Goal: Answer question/provide support

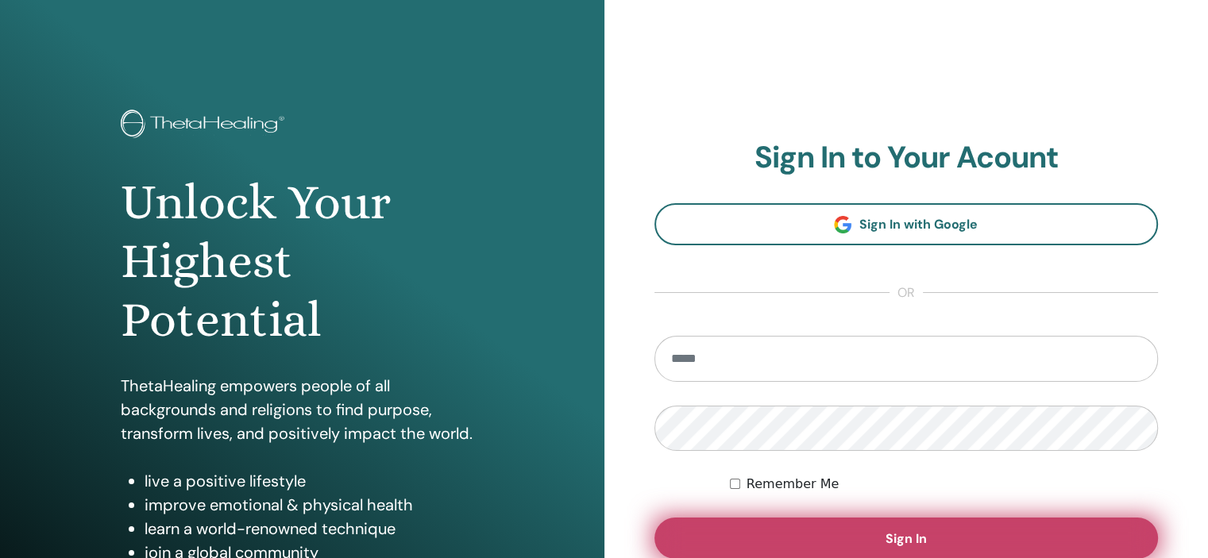
type input "**********"
click at [967, 543] on button "Sign In" at bounding box center [906, 538] width 504 height 41
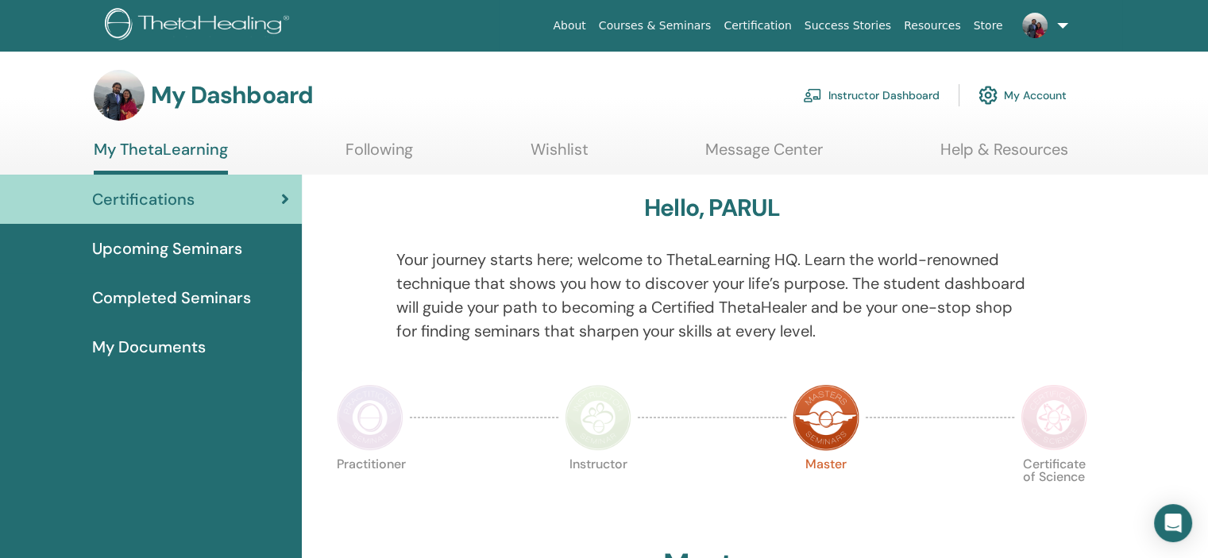
click at [894, 98] on link "Instructor Dashboard" at bounding box center [871, 95] width 137 height 35
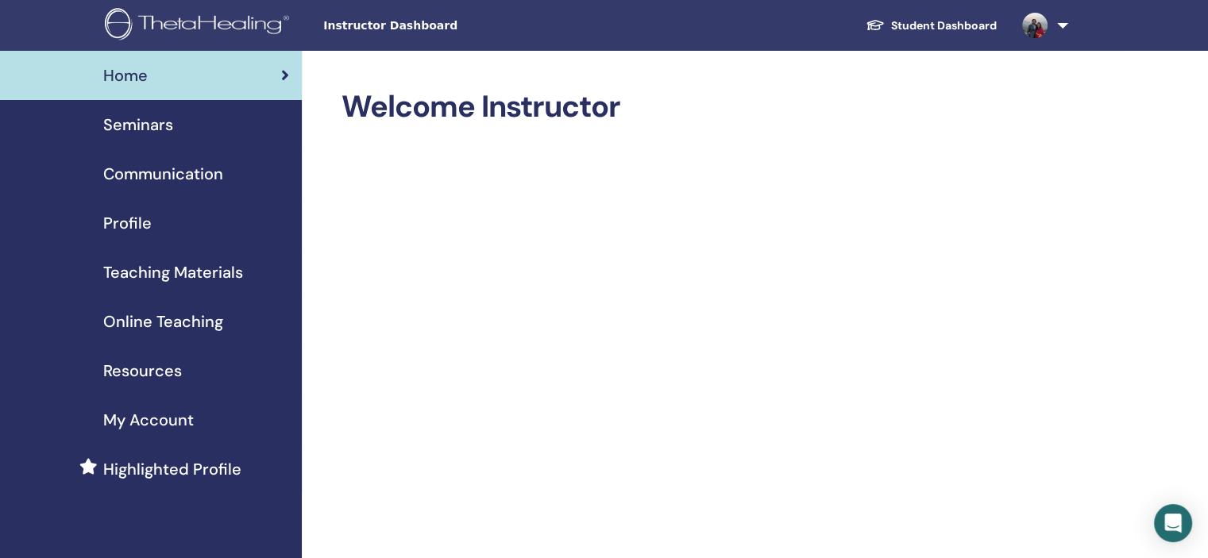
click at [168, 170] on span "Communication" at bounding box center [163, 174] width 120 height 24
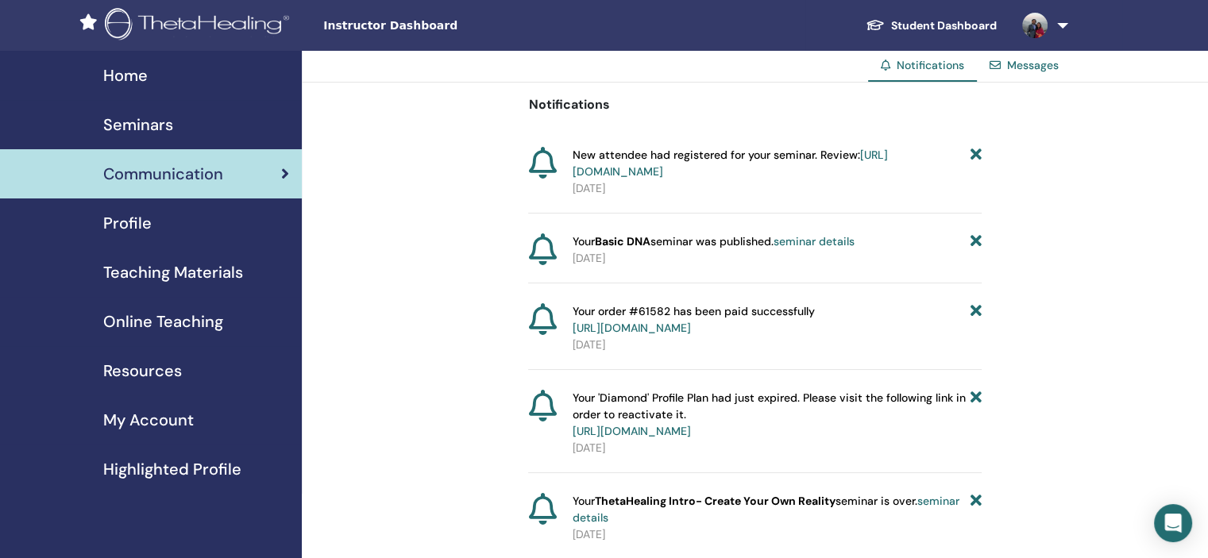
click at [803, 168] on link "https://member.thetahealing.com/instructor/seminar/375815/attendees" at bounding box center [730, 163] width 315 height 31
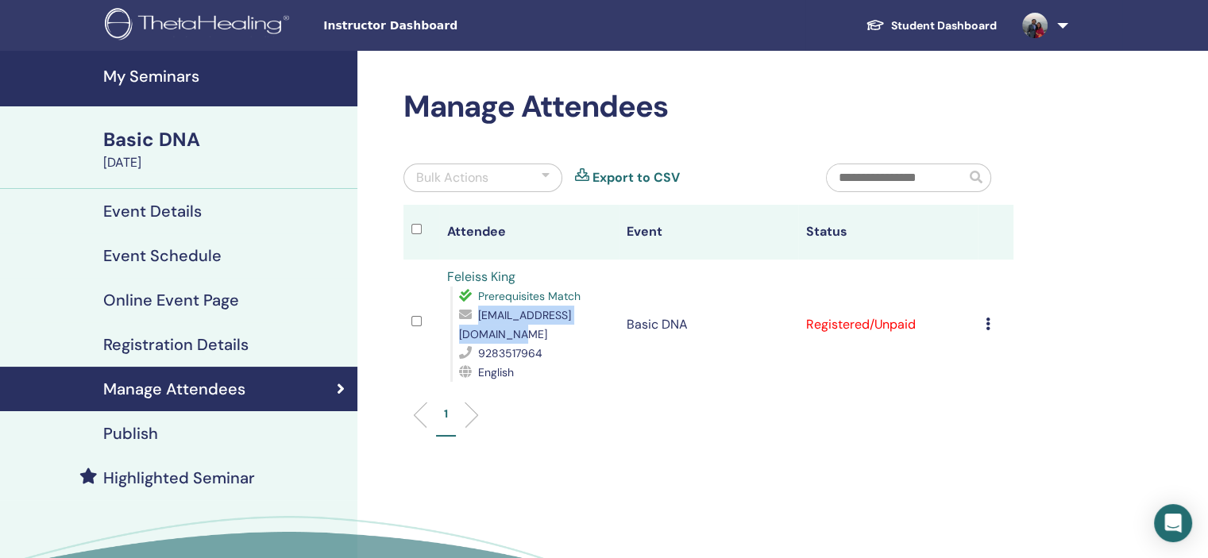
drag, startPoint x: 607, startPoint y: 334, endPoint x: 457, endPoint y: 338, distance: 150.1
click at [457, 338] on div "Prerequisites Match [EMAIL_ADDRESS][DOMAIN_NAME] 9283517964 English" at bounding box center [530, 334] width 160 height 95
copy span "[EMAIL_ADDRESS][DOMAIN_NAME]"
